Goal: Find specific page/section: Find specific page/section

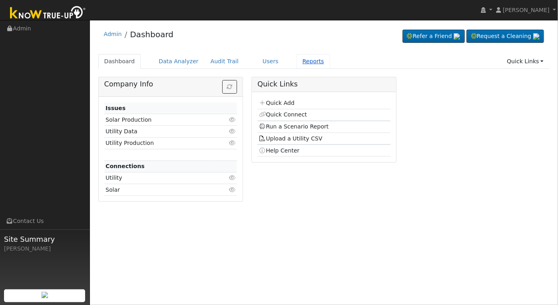
click at [297, 60] on link "Reports" at bounding box center [314, 61] width 34 height 15
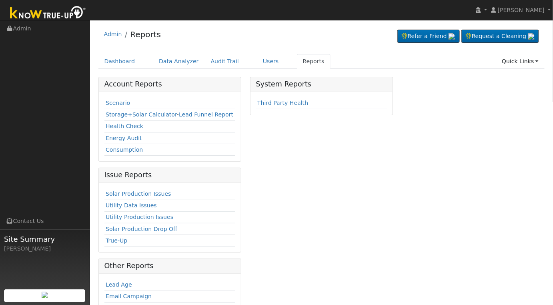
click at [115, 103] on link "Scenario" at bounding box center [118, 103] width 24 height 6
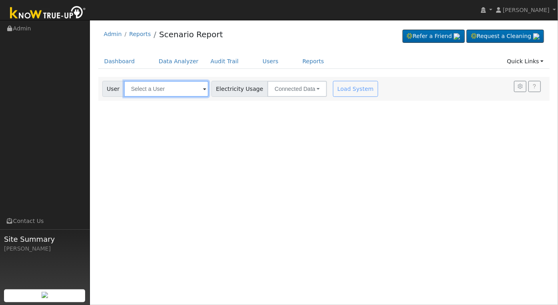
click at [174, 86] on input "text" at bounding box center [166, 89] width 85 height 16
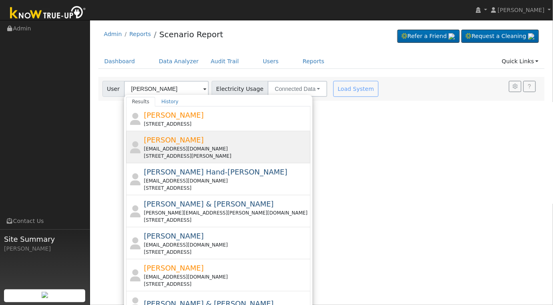
click at [187, 157] on div "[STREET_ADDRESS][PERSON_NAME]" at bounding box center [226, 155] width 165 height 7
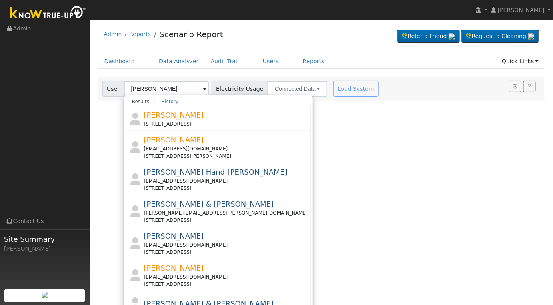
type input "[PERSON_NAME]"
